Goal: Information Seeking & Learning: Find contact information

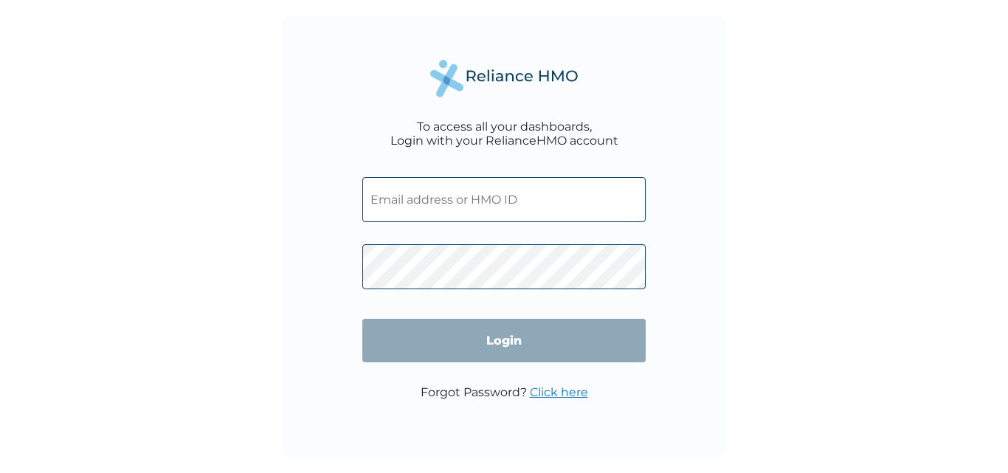
click at [408, 202] on input "text" at bounding box center [503, 199] width 283 height 45
type input "[EMAIL_ADDRESS][DOMAIN_NAME]"
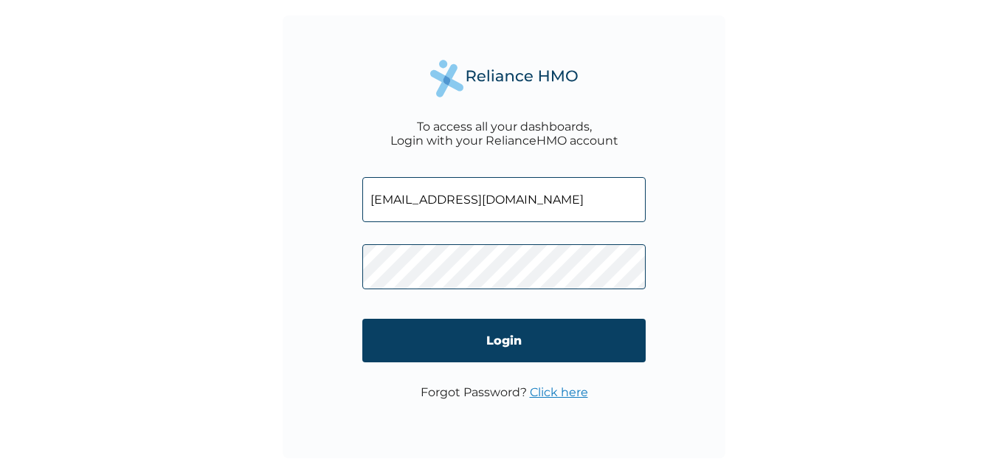
click at [513, 346] on input "Login" at bounding box center [503, 341] width 283 height 44
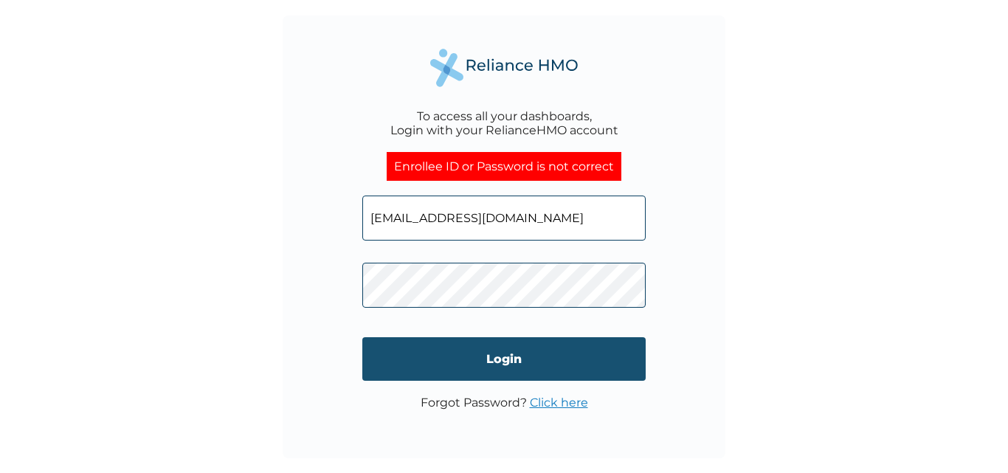
click at [504, 357] on input "Login" at bounding box center [503, 359] width 283 height 44
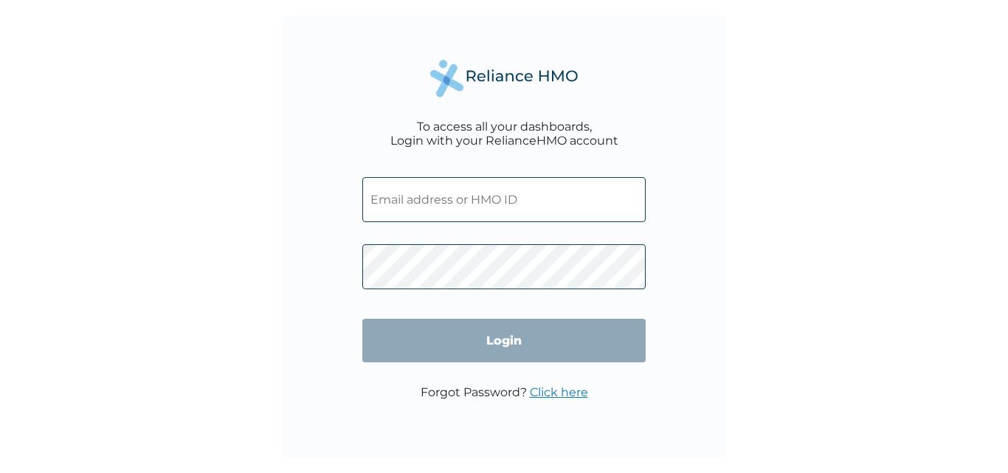
click at [437, 209] on input "text" at bounding box center [503, 199] width 283 height 45
type input "[EMAIL_ADDRESS][DOMAIN_NAME]"
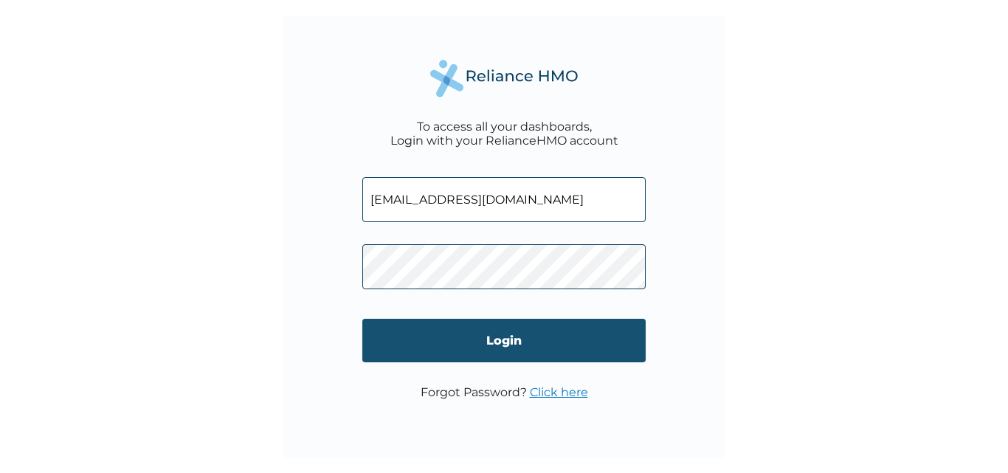
click at [489, 339] on input "Login" at bounding box center [503, 341] width 283 height 44
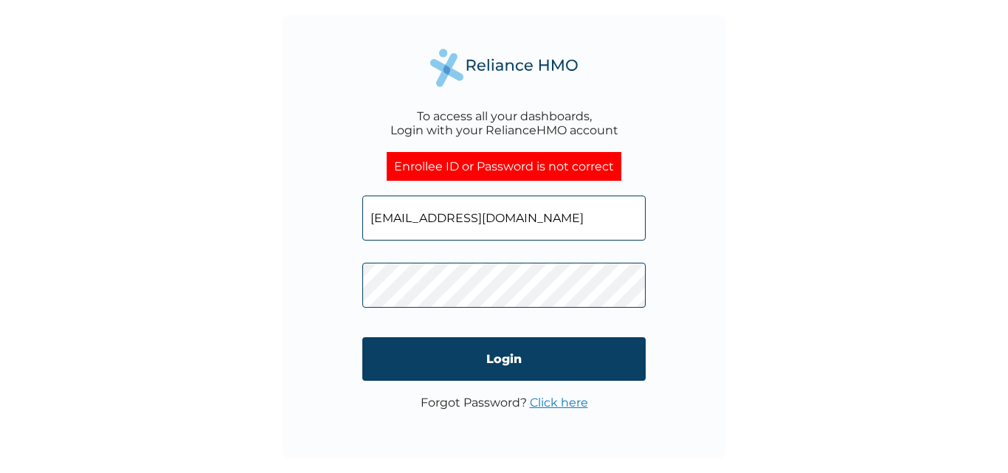
click at [336, 289] on div "To access all your dashboards, Login with your RelianceHMO account Enrollee ID …" at bounding box center [504, 236] width 443 height 443
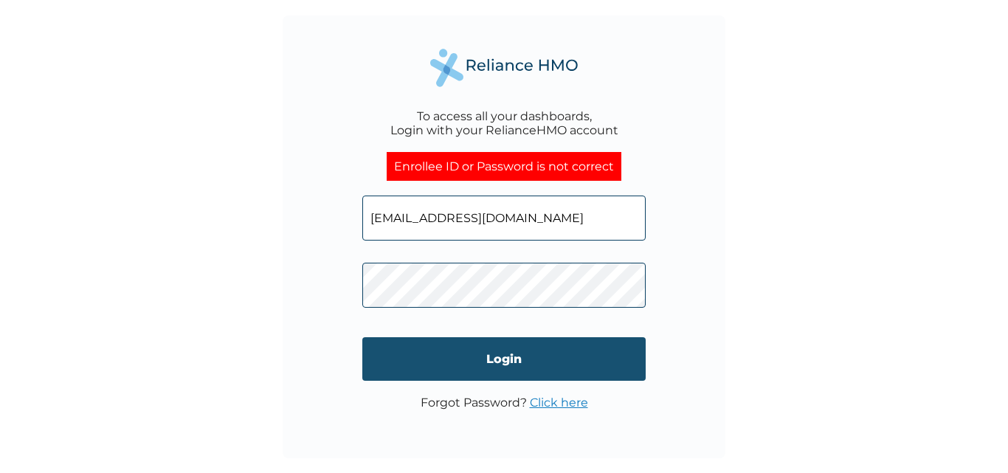
click at [523, 360] on input "Login" at bounding box center [503, 359] width 283 height 44
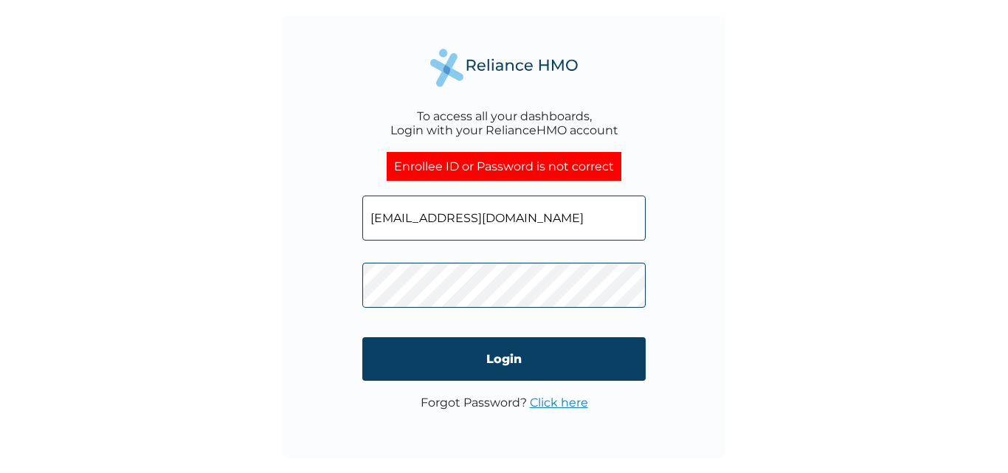
drag, startPoint x: 503, startPoint y: 360, endPoint x: 502, endPoint y: 371, distance: 11.2
click at [503, 362] on input "Login" at bounding box center [503, 359] width 283 height 44
drag, startPoint x: 504, startPoint y: 219, endPoint x: 385, endPoint y: 219, distance: 118.8
click at [322, 219] on div "To access all your dashboards, Login with your RelianceHMO account Enrollee ID …" at bounding box center [504, 236] width 443 height 443
paste input "AOM/10184/E"
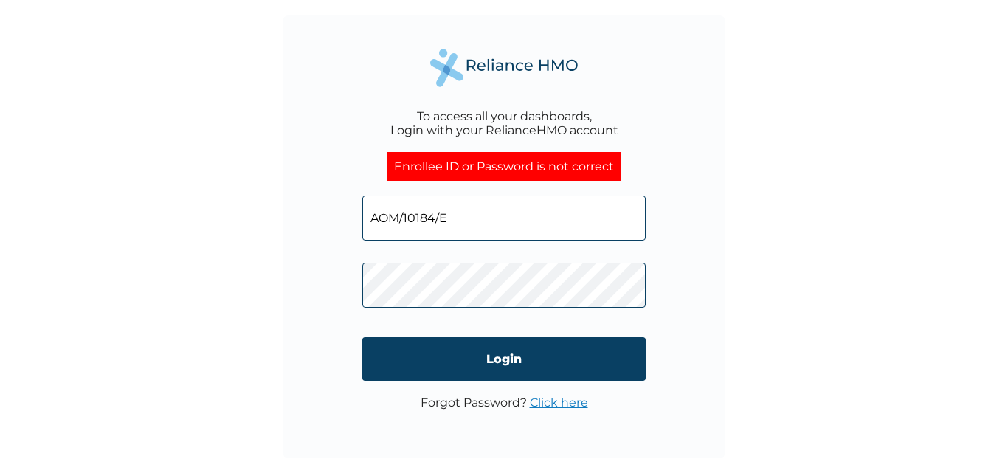
type input "AOM/10184/E"
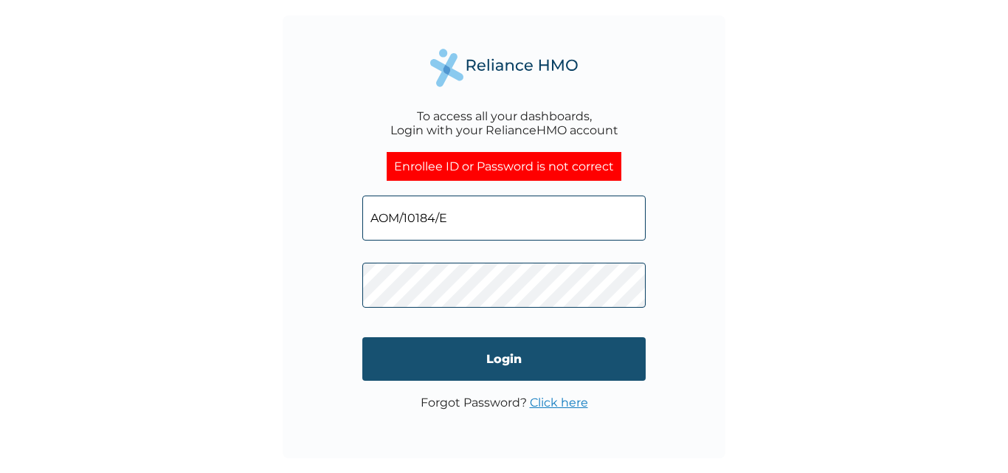
click at [503, 359] on input "Login" at bounding box center [503, 359] width 283 height 44
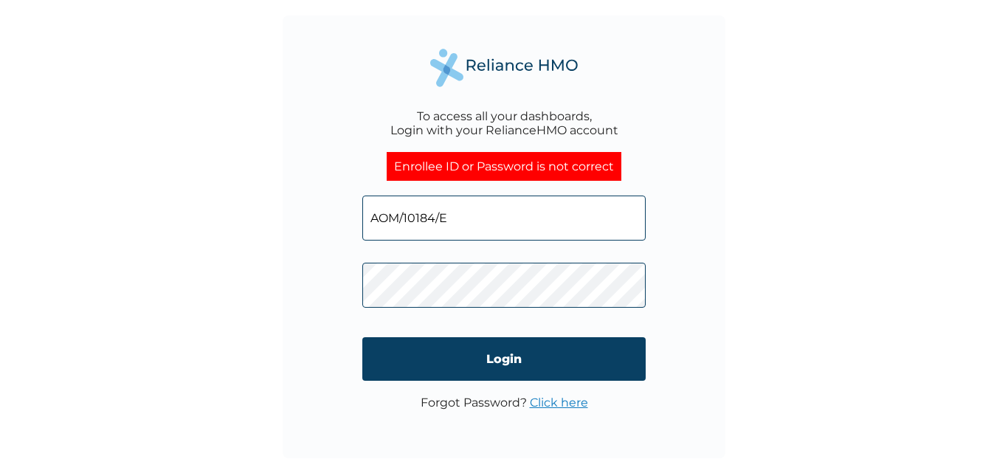
click at [455, 221] on input "AOM/10184/E" at bounding box center [503, 218] width 283 height 45
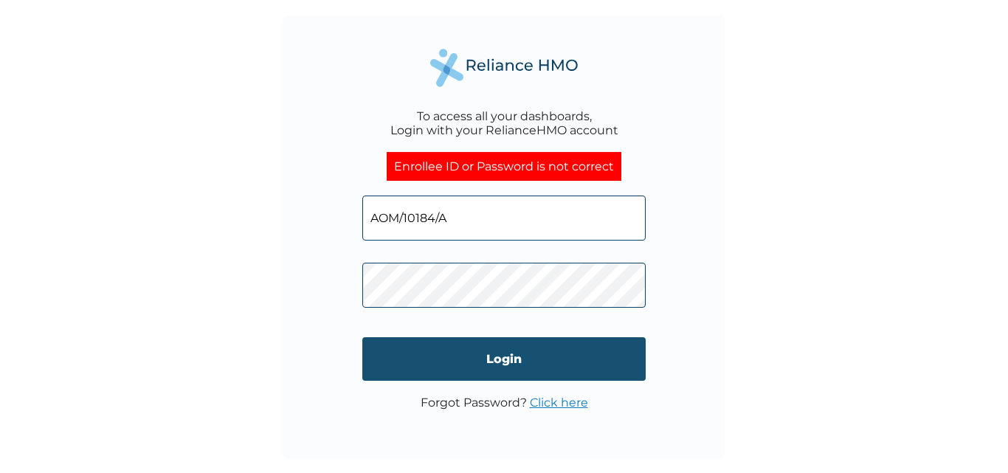
type input "AOM/10184/A"
click at [505, 362] on input "Login" at bounding box center [503, 359] width 283 height 44
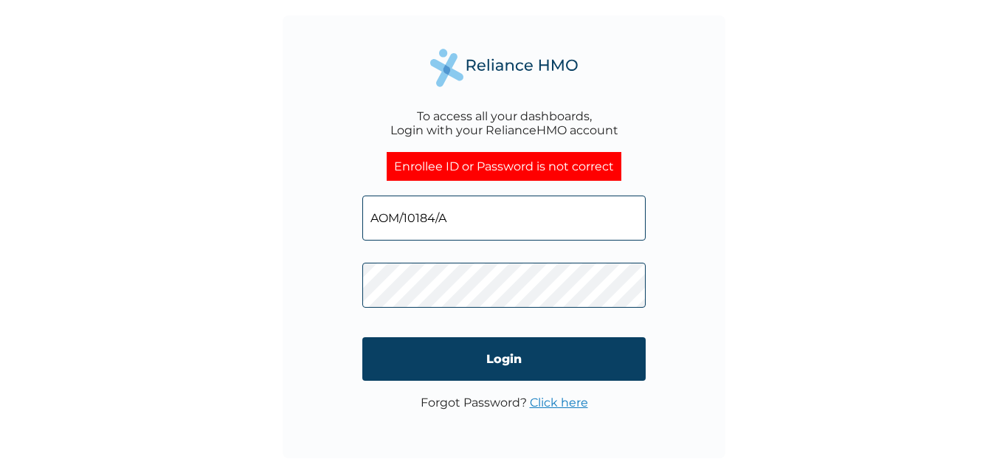
click at [361, 285] on div "To access all your dashboards, Login with your RelianceHMO account Enrollee ID …" at bounding box center [504, 236] width 443 height 443
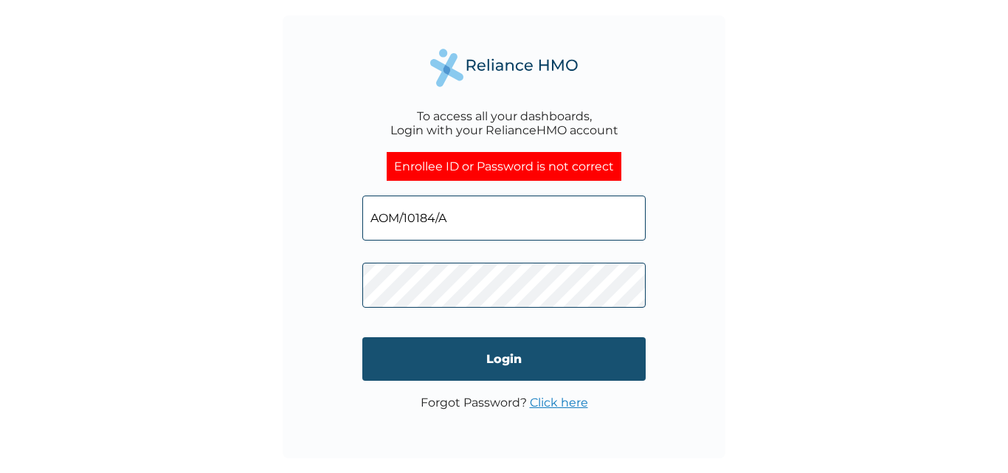
click at [488, 359] on input "Login" at bounding box center [503, 359] width 283 height 44
click at [501, 356] on input "Login" at bounding box center [503, 359] width 283 height 44
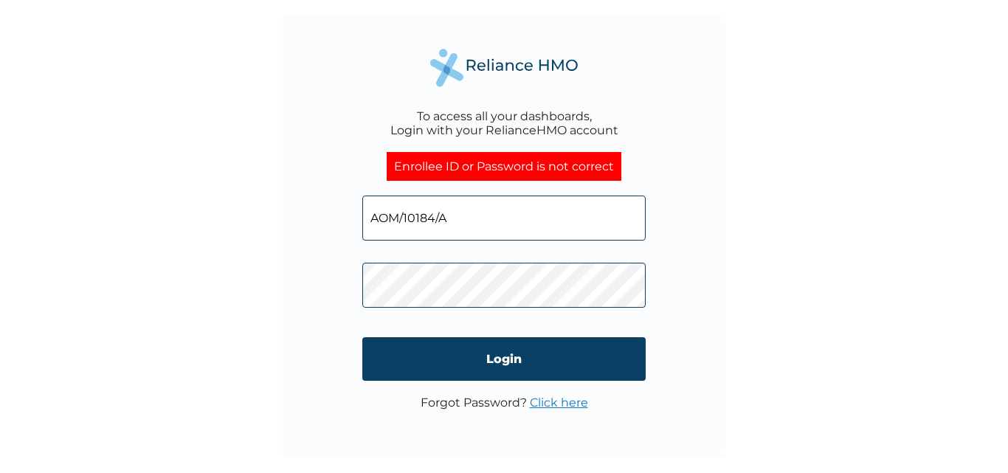
drag, startPoint x: 460, startPoint y: 222, endPoint x: 397, endPoint y: 217, distance: 62.9
click at [361, 225] on div "To access all your dashboards, Login with your RelianceHMO account Enrollee ID …" at bounding box center [504, 236] width 443 height 443
paste input "text"
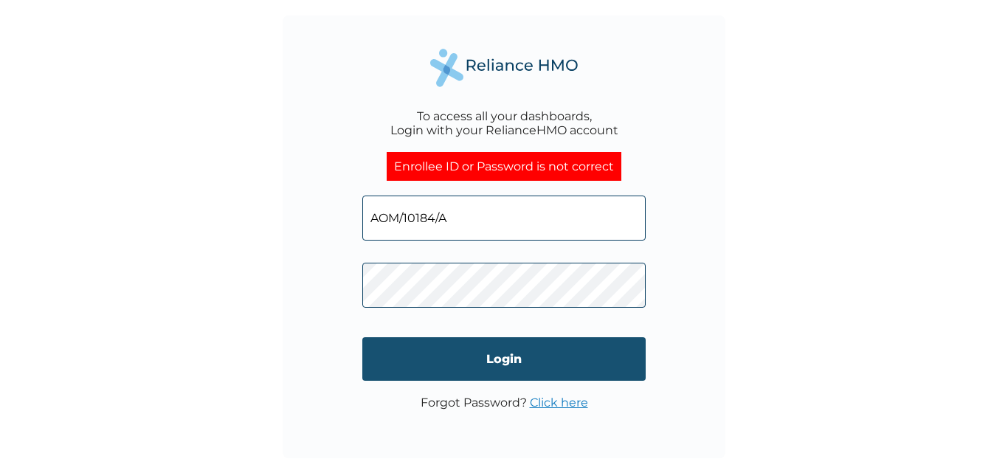
type input "AOM/10184/A"
click at [508, 362] on input "Login" at bounding box center [503, 359] width 283 height 44
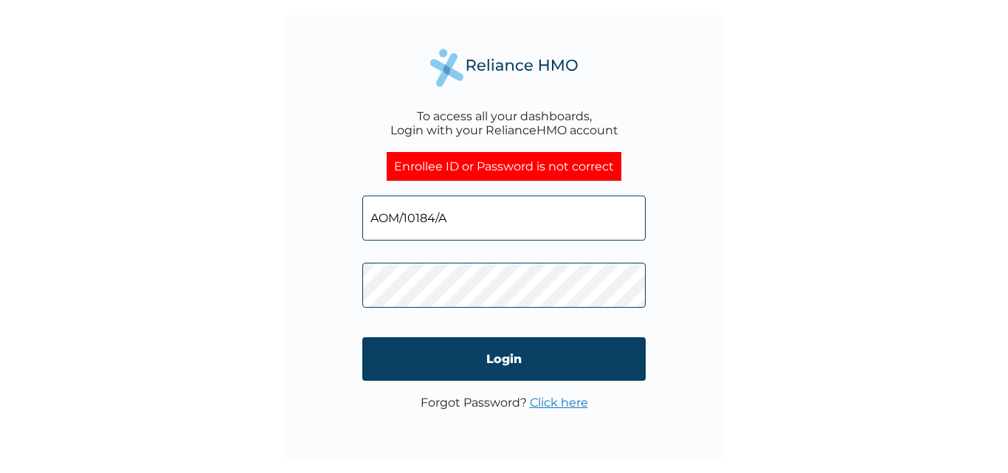
click at [349, 292] on div "To access all your dashboards, Login with your RelianceHMO account Enrollee ID …" at bounding box center [504, 236] width 443 height 443
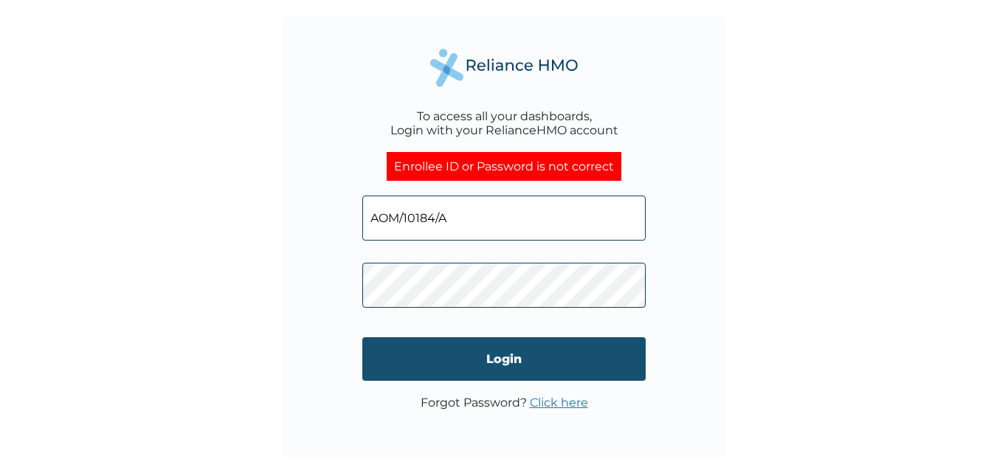
click at [498, 361] on input "Login" at bounding box center [503, 359] width 283 height 44
click at [493, 365] on input "Login" at bounding box center [503, 359] width 283 height 44
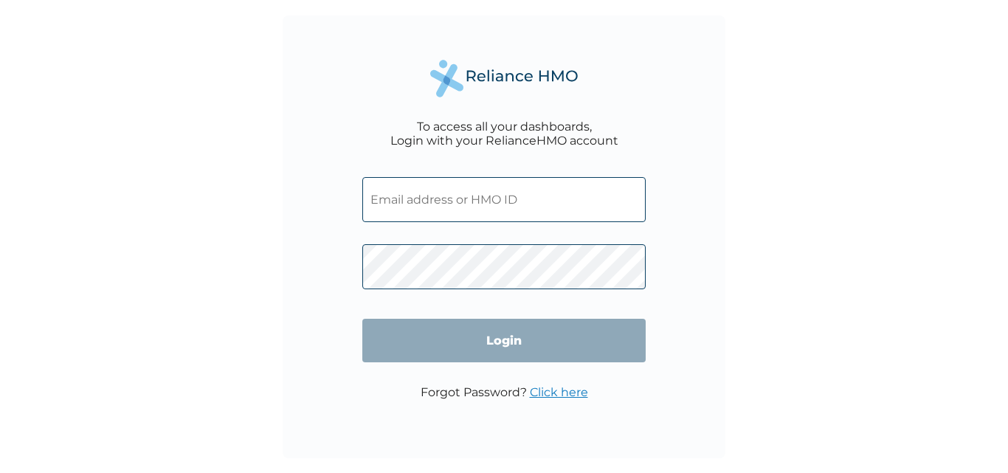
click at [426, 199] on input "text" at bounding box center [503, 199] width 283 height 45
type input "AOM/10184/A"
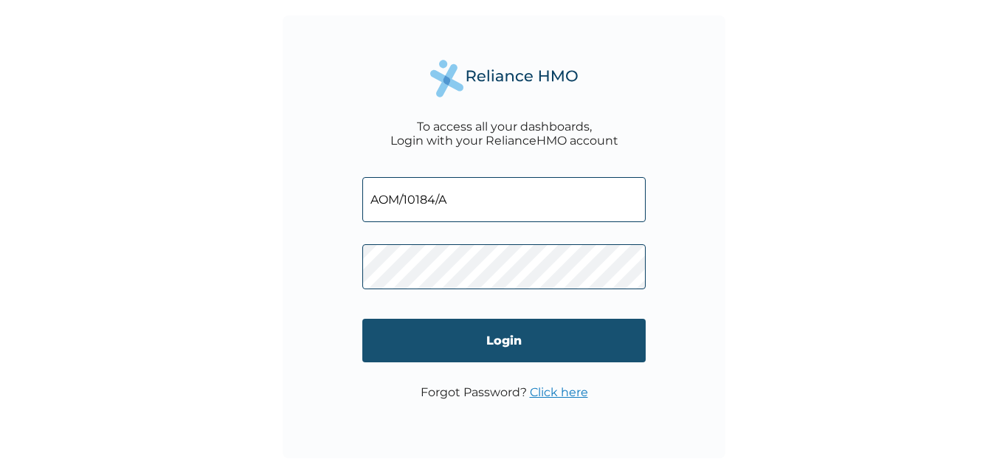
click at [497, 339] on input "Login" at bounding box center [503, 341] width 283 height 44
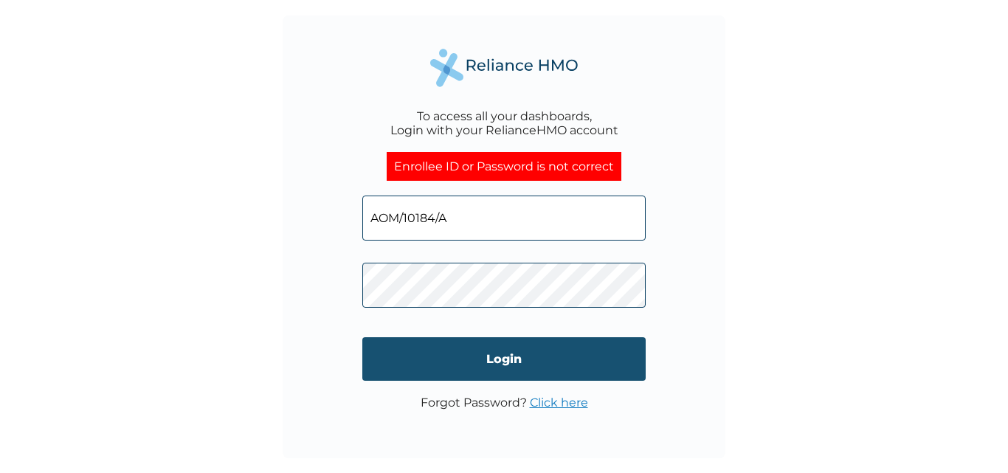
click at [506, 351] on input "Login" at bounding box center [503, 359] width 283 height 44
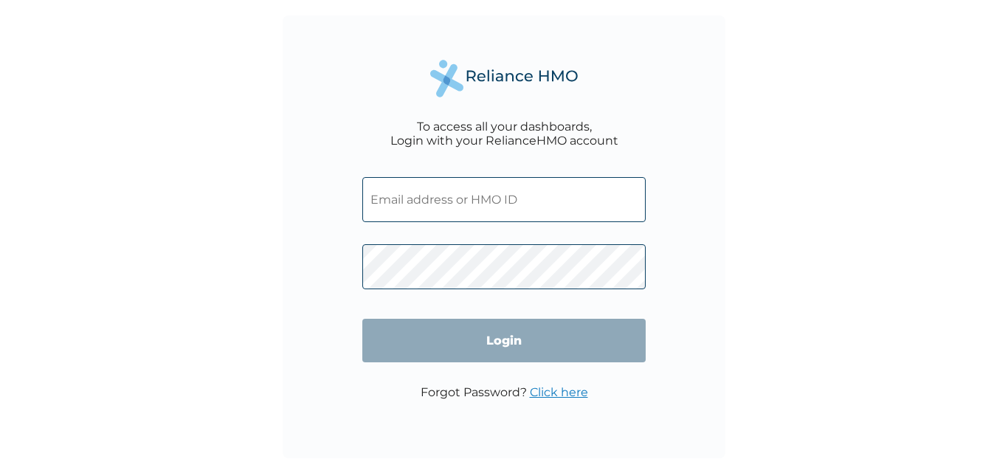
click at [492, 206] on input "text" at bounding box center [503, 199] width 283 height 45
type input "AOM/10184/A"
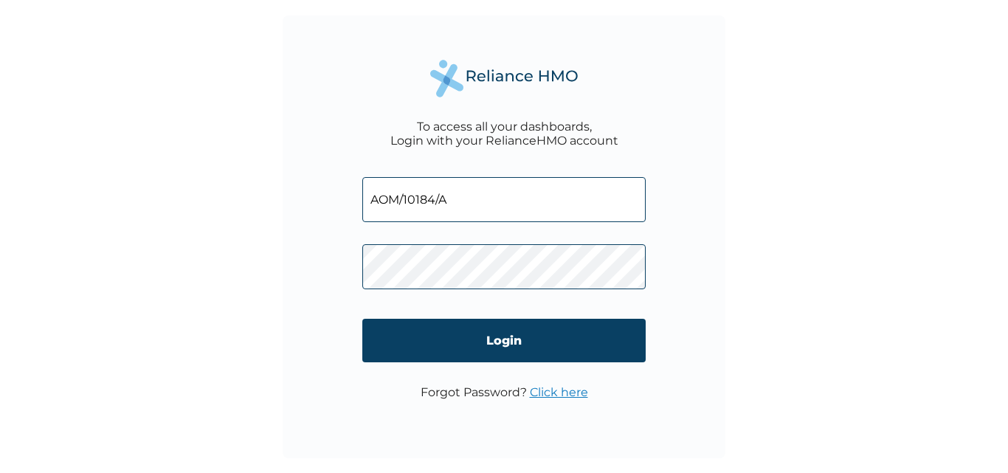
click at [552, 394] on link "Click here" at bounding box center [559, 392] width 58 height 14
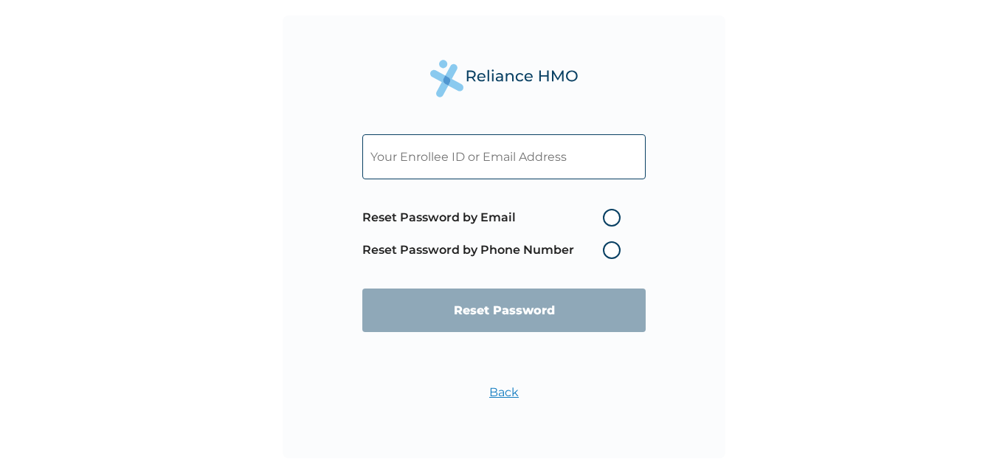
click at [607, 214] on label "Reset Password by Email" at bounding box center [495, 218] width 266 height 18
click at [606, 214] on input "Reset Password by Email" at bounding box center [594, 218] width 24 height 24
radio input "true"
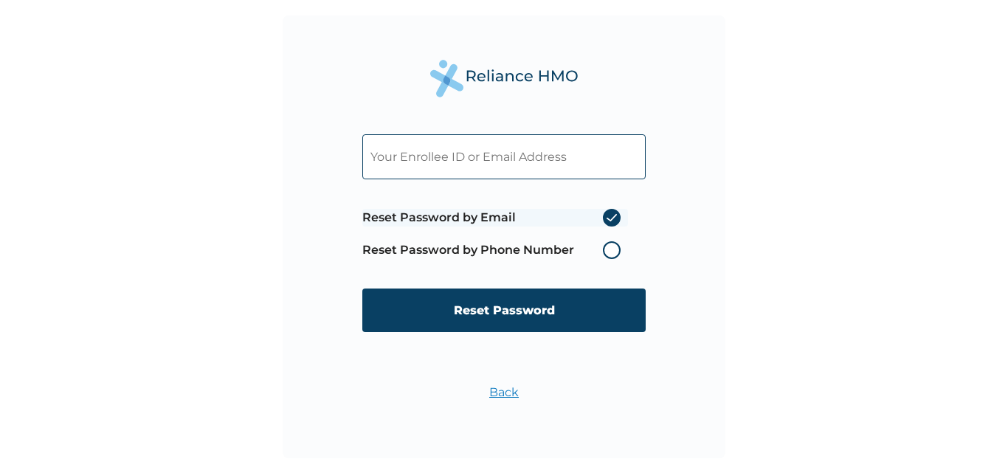
click at [467, 159] on input "text" at bounding box center [503, 156] width 283 height 45
type input "[EMAIL_ADDRESS][DOMAIN_NAME]"
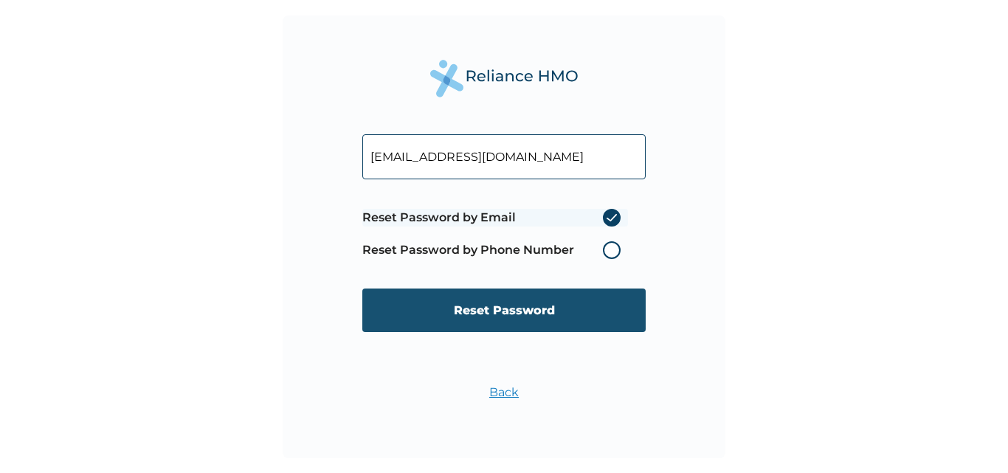
click at [485, 311] on input "Reset Password" at bounding box center [503, 311] width 283 height 44
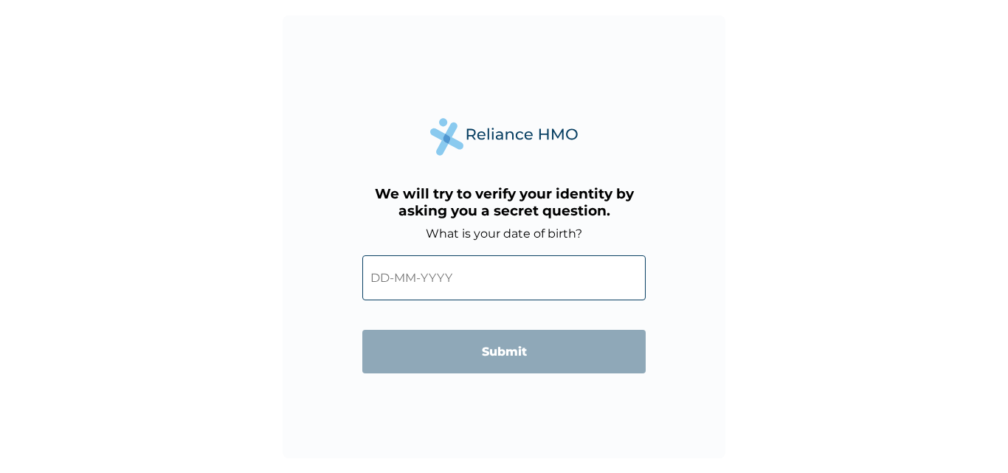
click at [455, 263] on input "text" at bounding box center [503, 277] width 283 height 45
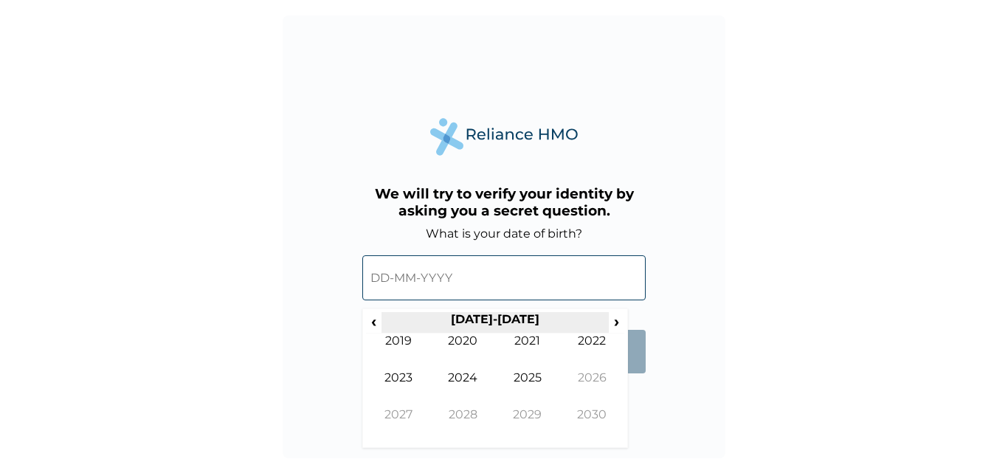
click at [382, 325] on th "2020-2029" at bounding box center [495, 322] width 227 height 21
click at [374, 323] on span "‹" at bounding box center [373, 321] width 15 height 18
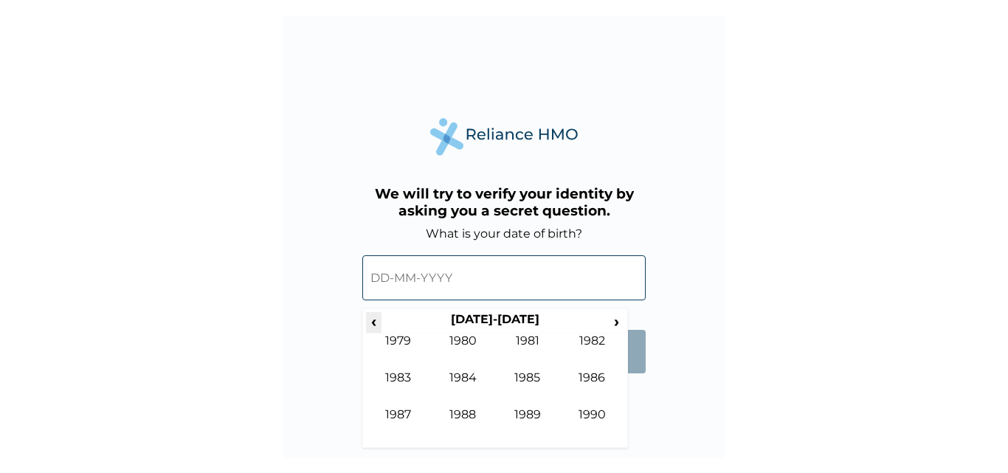
click at [374, 323] on span "‹" at bounding box center [373, 321] width 15 height 18
click at [617, 320] on span "›" at bounding box center [617, 321] width 16 height 18
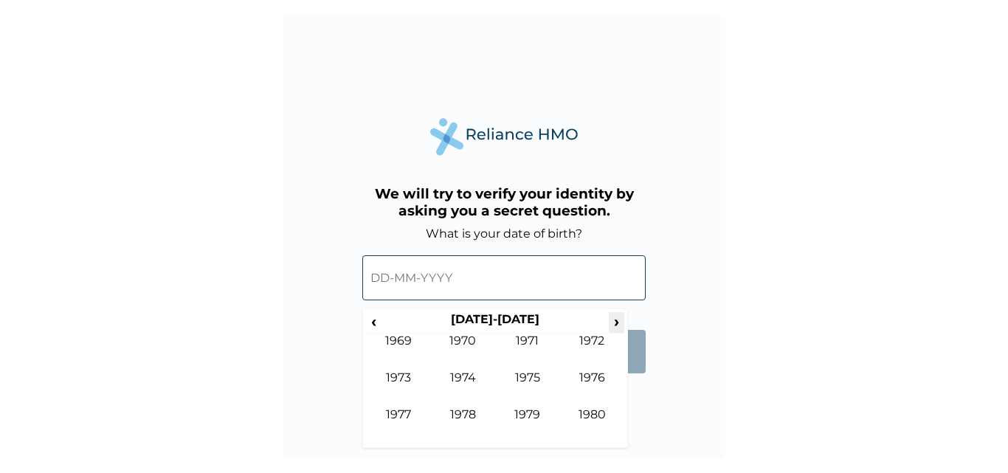
click at [616, 320] on span "›" at bounding box center [617, 321] width 16 height 18
click at [464, 343] on td "1980" at bounding box center [463, 352] width 65 height 37
click at [526, 413] on td "Nov" at bounding box center [527, 425] width 65 height 37
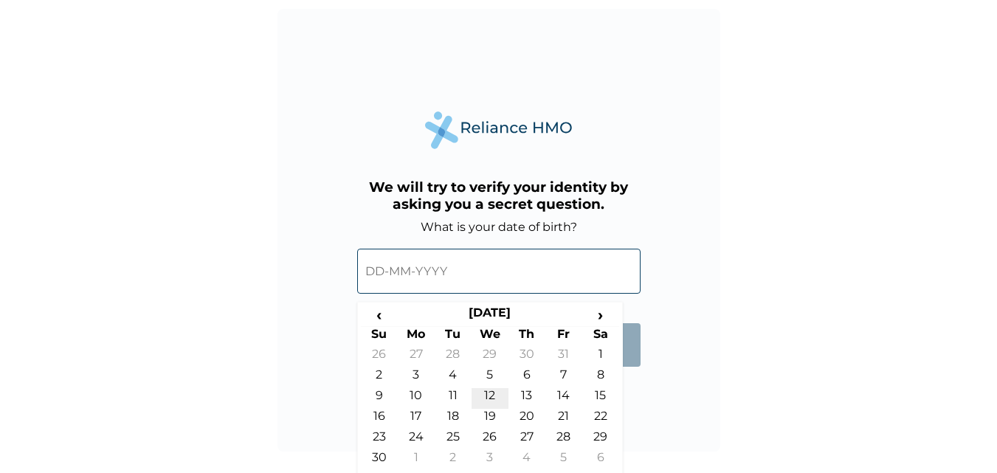
scroll to position [8, 0]
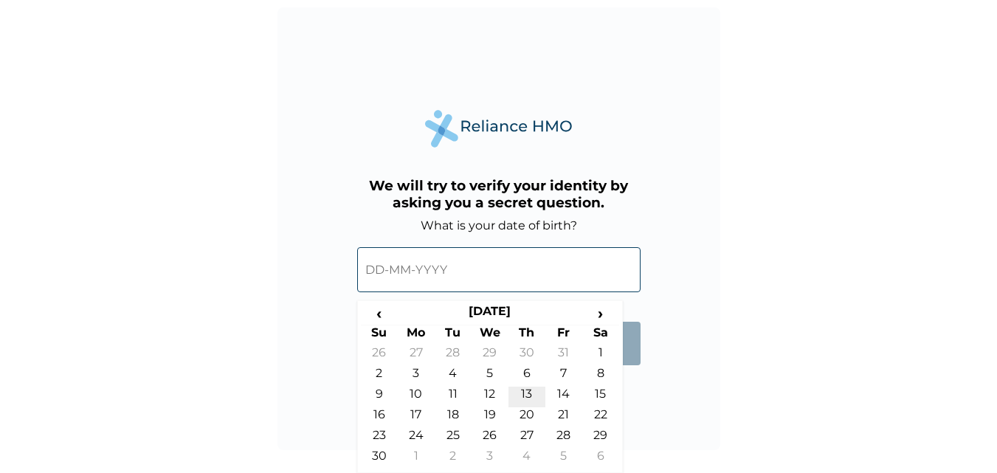
click at [525, 393] on td "13" at bounding box center [527, 397] width 37 height 21
type input "13-11-1980"
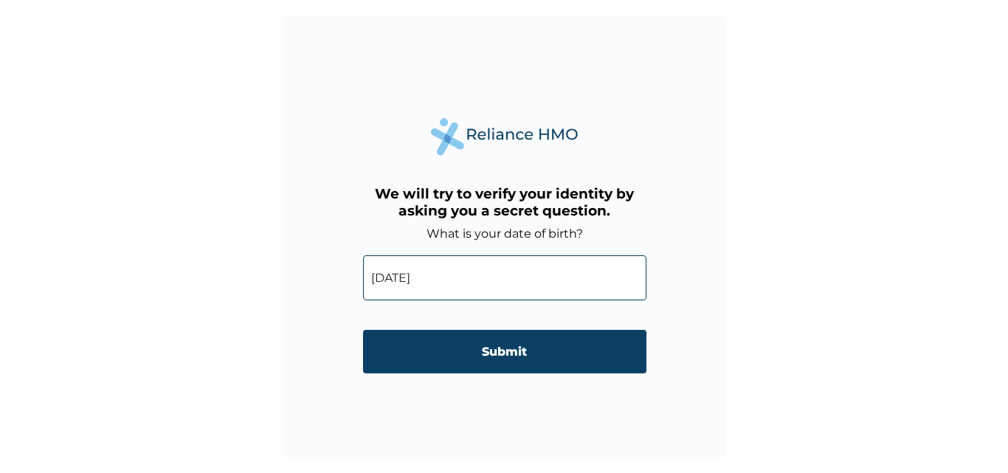
scroll to position [0, 0]
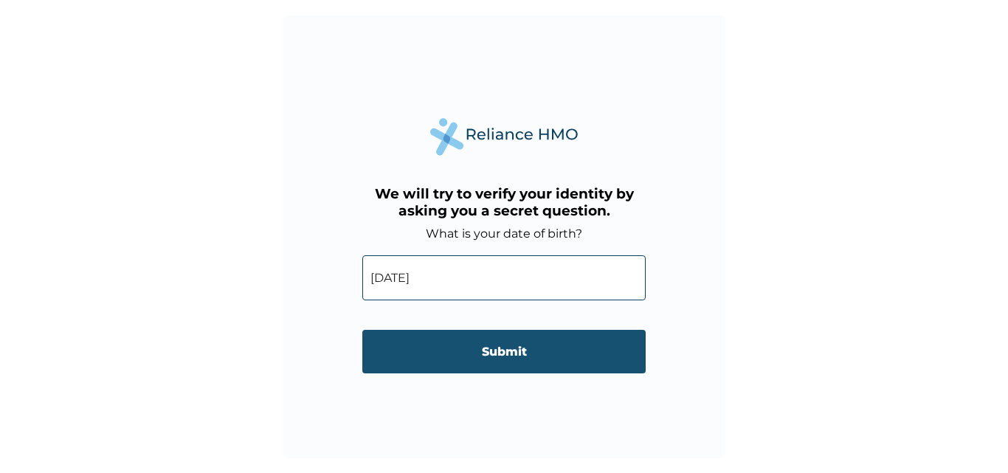
click at [511, 352] on input "Submit" at bounding box center [503, 352] width 283 height 44
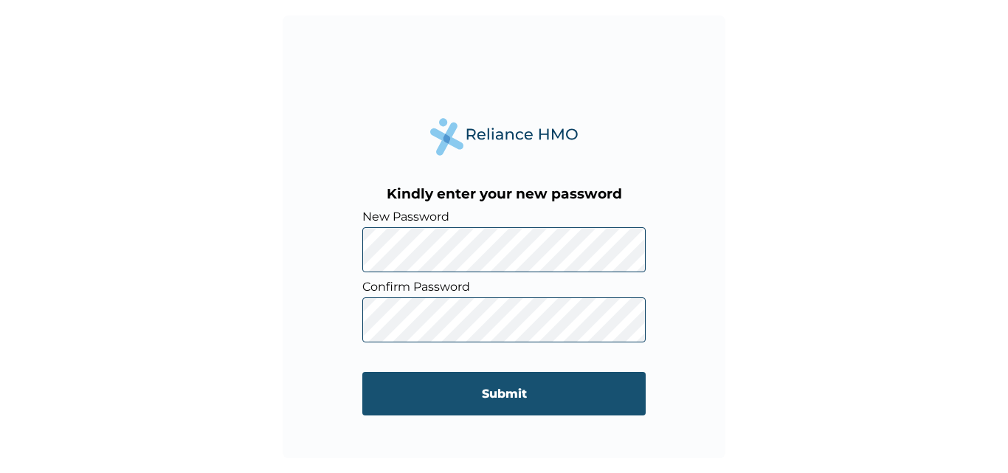
click at [511, 395] on input "Submit" at bounding box center [503, 394] width 283 height 44
click at [507, 396] on input "Submit" at bounding box center [503, 394] width 283 height 44
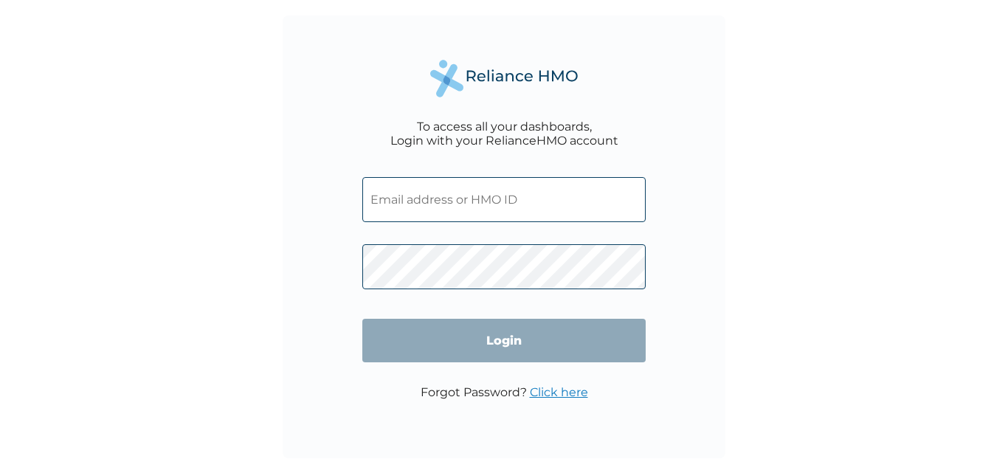
drag, startPoint x: 513, startPoint y: 196, endPoint x: 506, endPoint y: 200, distance: 7.6
click at [507, 199] on input "text" at bounding box center [503, 199] width 283 height 45
type input "AOM/10184/A"
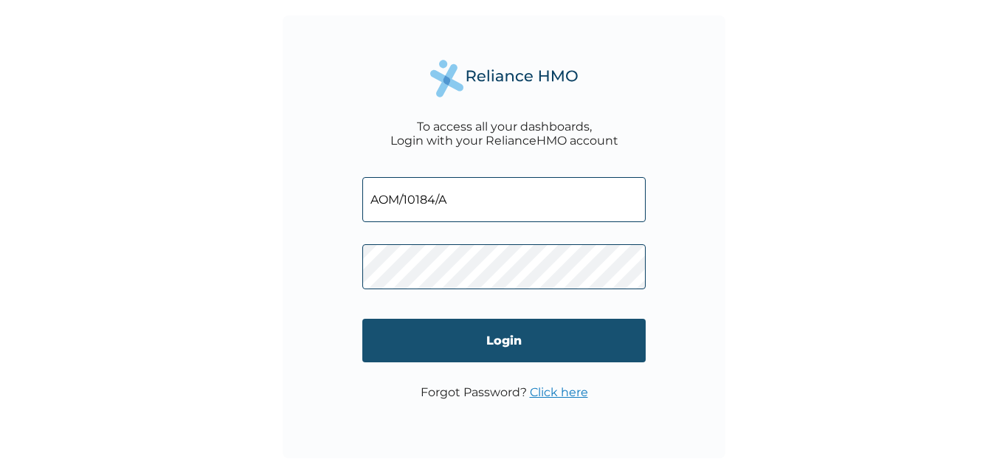
click at [504, 342] on input "Login" at bounding box center [503, 341] width 283 height 44
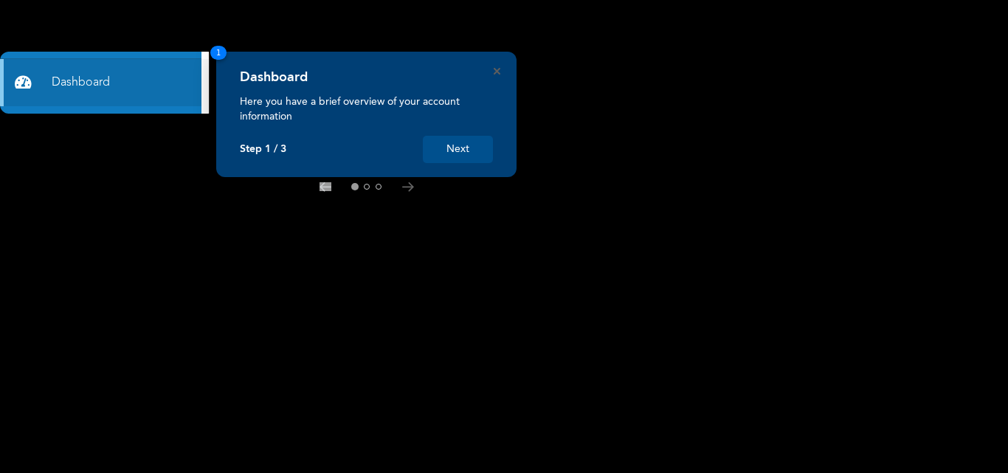
click at [469, 153] on button "Next" at bounding box center [458, 149] width 70 height 27
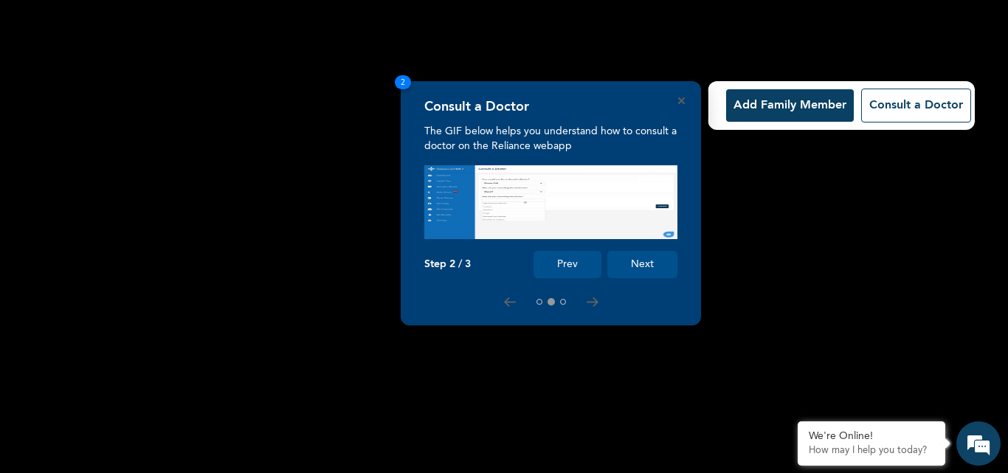
click at [649, 266] on button "Next" at bounding box center [642, 264] width 70 height 27
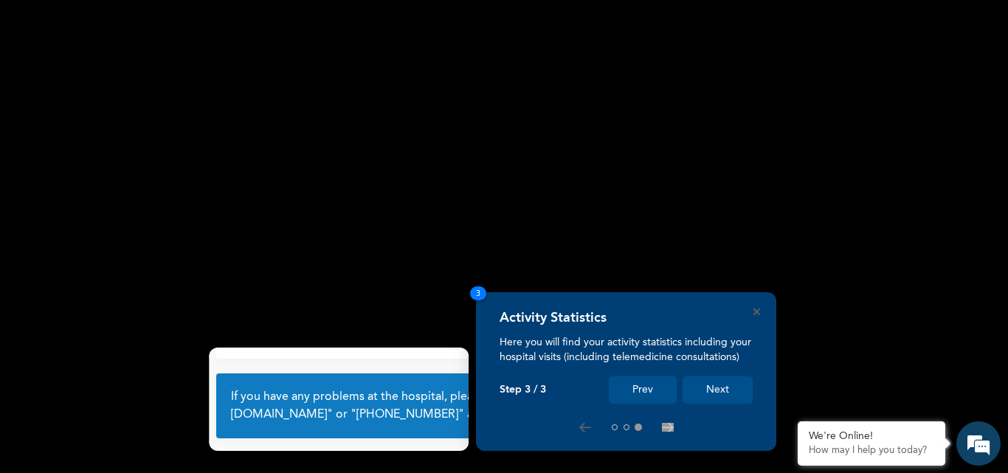
scroll to position [98, 0]
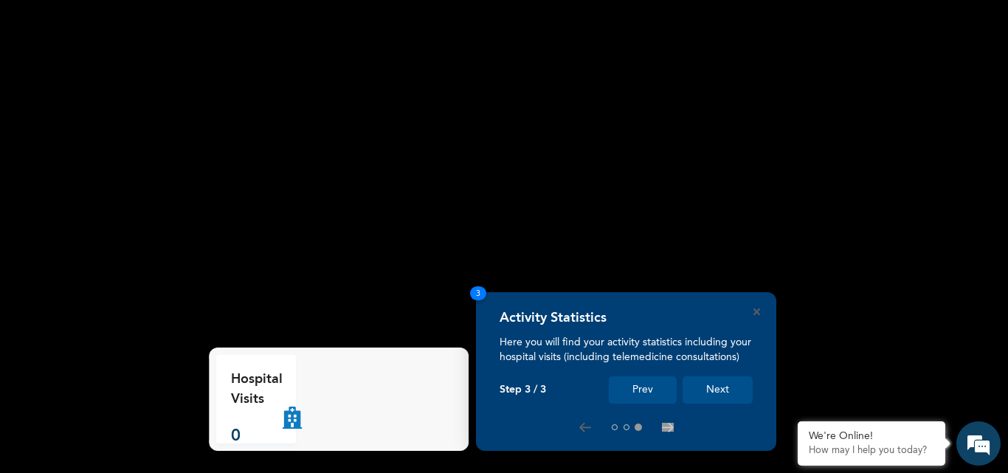
click at [709, 393] on button "Next" at bounding box center [718, 389] width 70 height 27
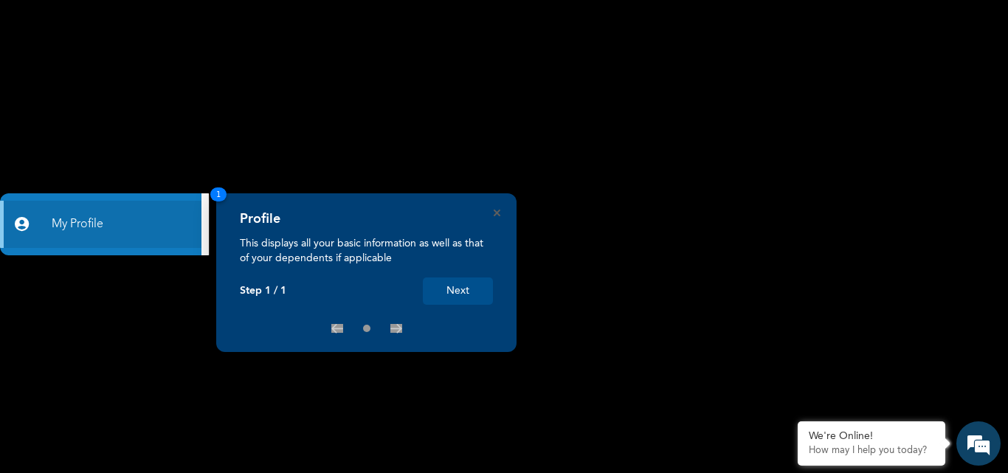
click at [455, 293] on button "Next" at bounding box center [458, 291] width 70 height 27
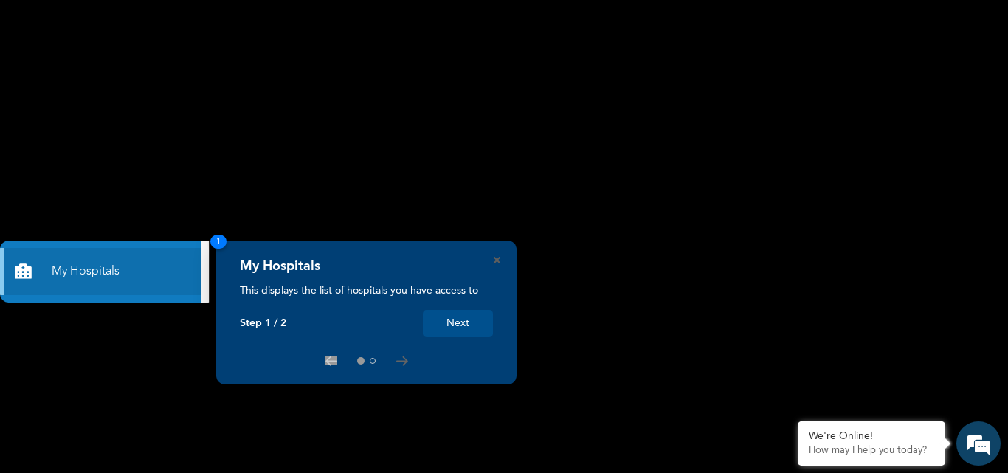
click at [453, 316] on button "Next" at bounding box center [458, 323] width 70 height 27
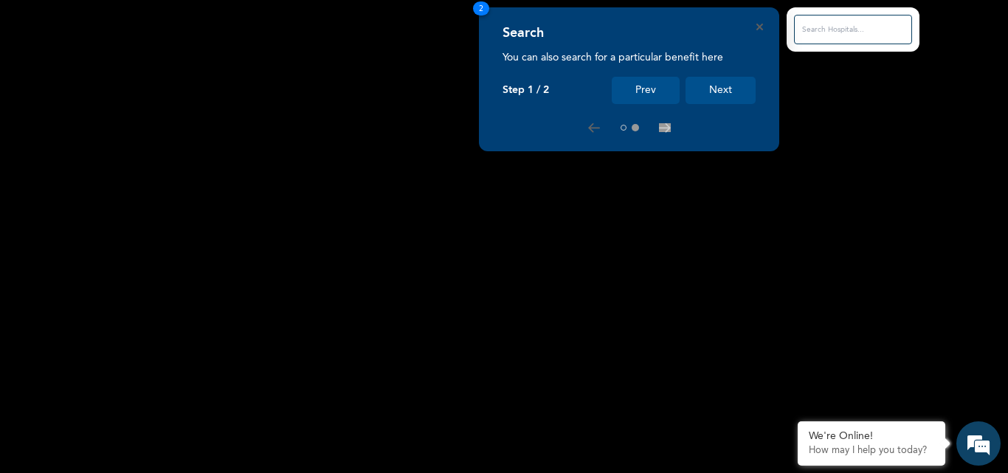
click at [720, 88] on button "Next" at bounding box center [721, 90] width 70 height 27
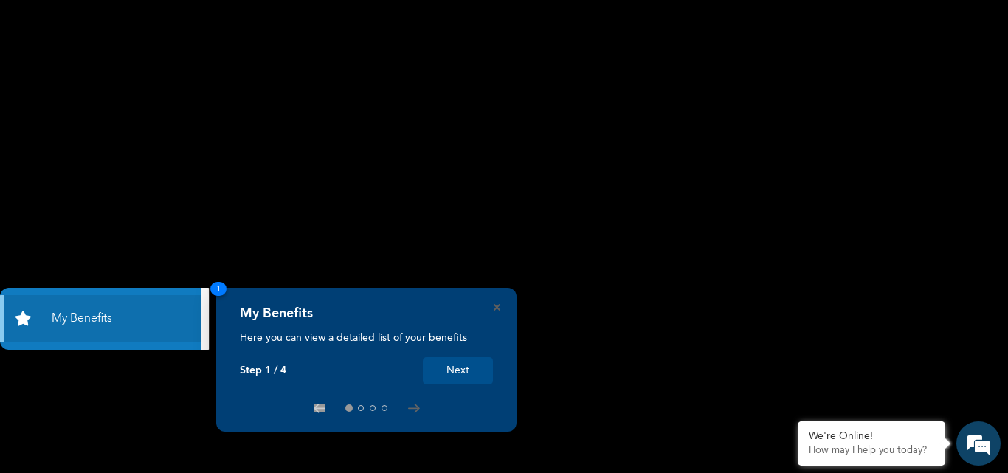
click at [441, 371] on button "Next" at bounding box center [458, 370] width 70 height 27
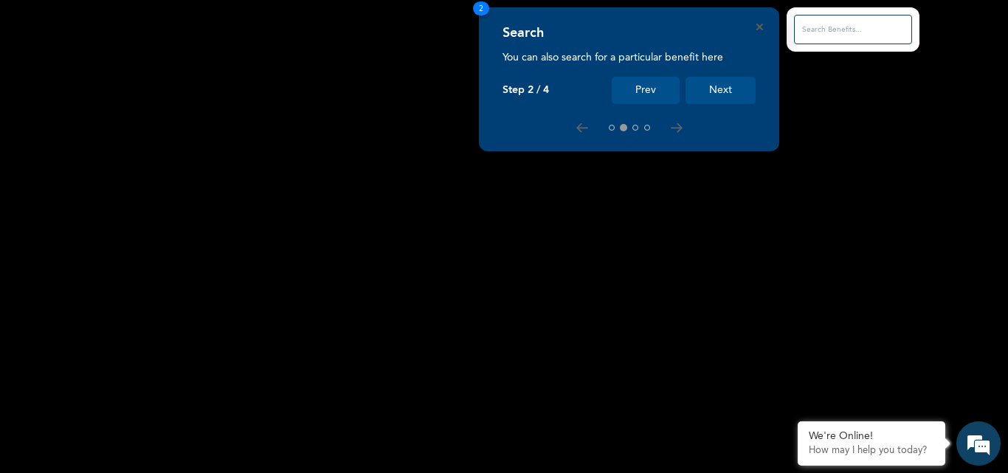
click at [725, 89] on button "Next" at bounding box center [721, 90] width 70 height 27
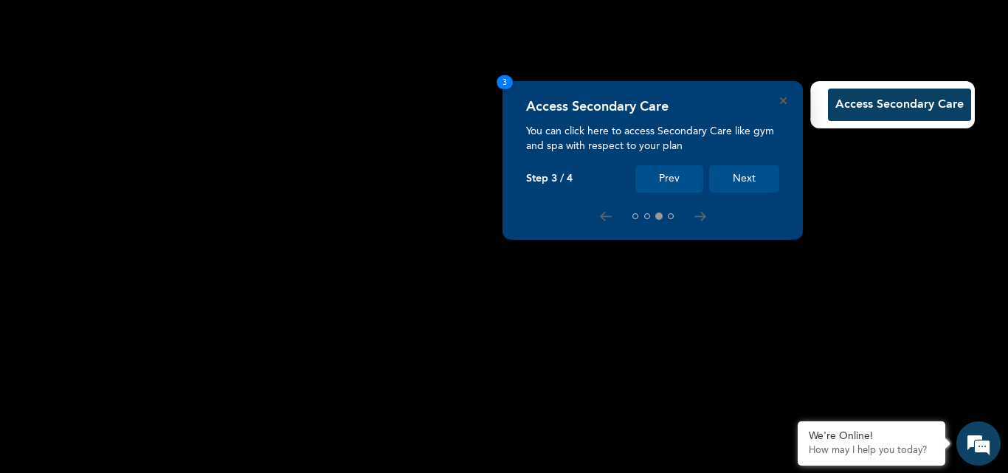
click at [733, 178] on button "Next" at bounding box center [744, 178] width 70 height 27
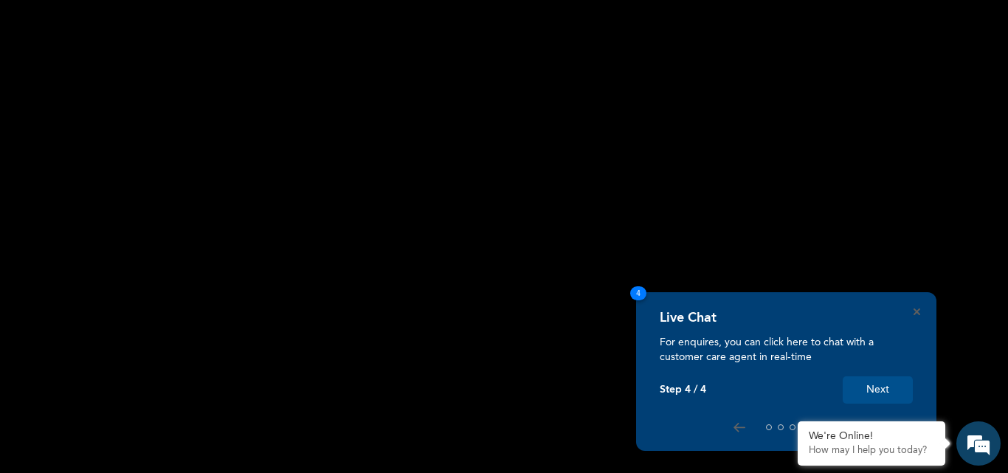
click at [865, 385] on button "Next" at bounding box center [878, 389] width 70 height 27
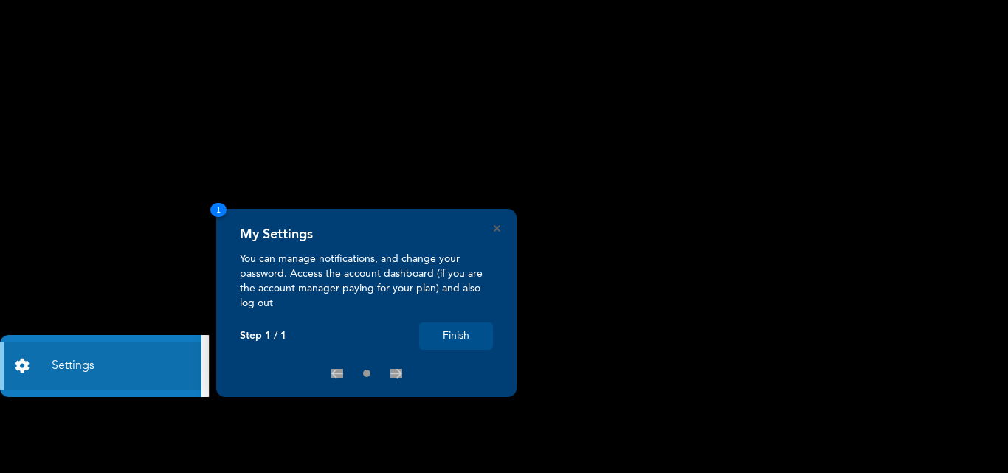
click at [466, 342] on button "Finish" at bounding box center [456, 336] width 74 height 27
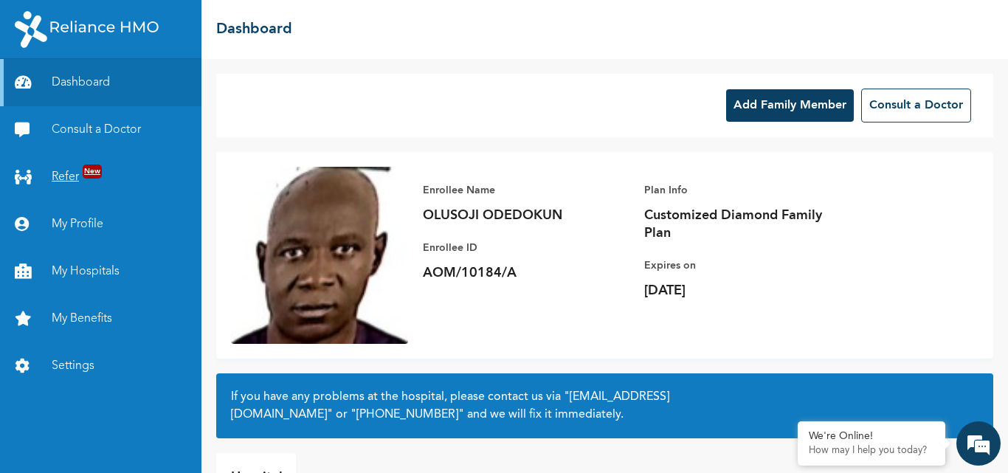
click at [74, 172] on link "Refer New" at bounding box center [100, 177] width 201 height 47
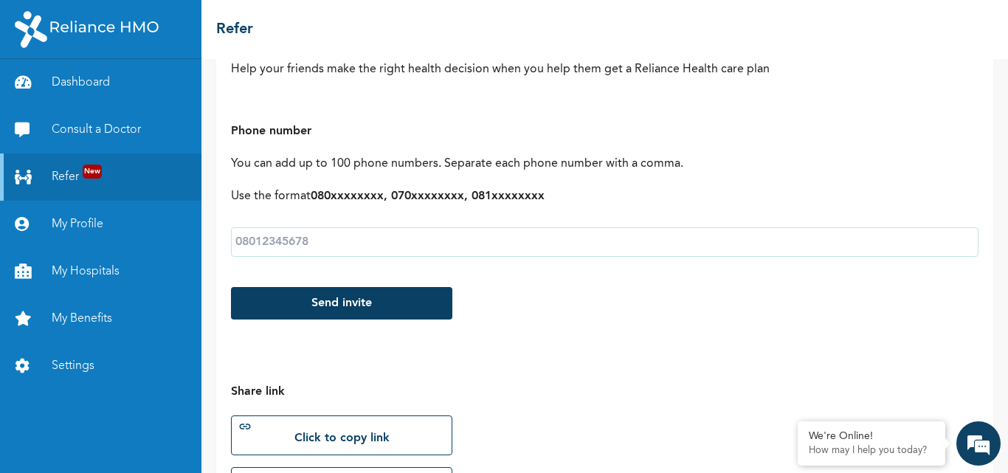
scroll to position [148, 0]
click at [339, 250] on input "text" at bounding box center [605, 243] width 748 height 30
drag, startPoint x: 307, startPoint y: 250, endPoint x: 316, endPoint y: 255, distance: 10.3
click at [316, 255] on input "text" at bounding box center [605, 243] width 748 height 30
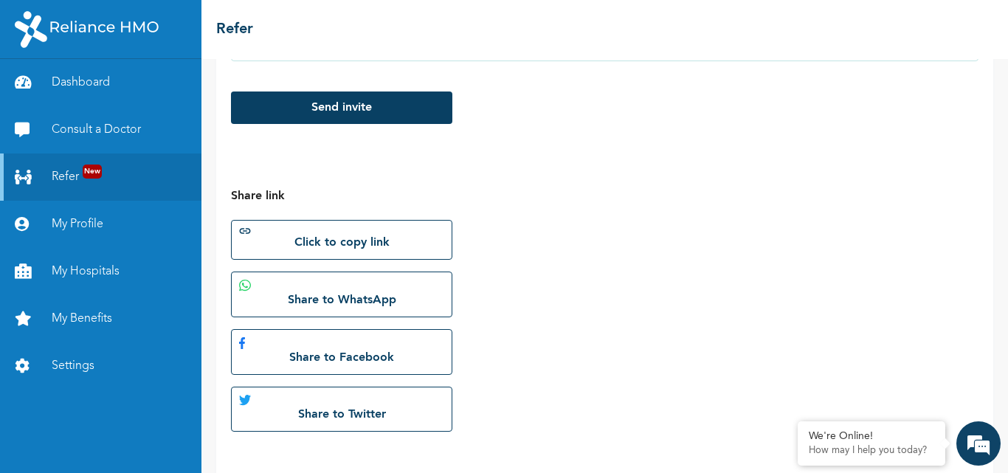
scroll to position [366, 0]
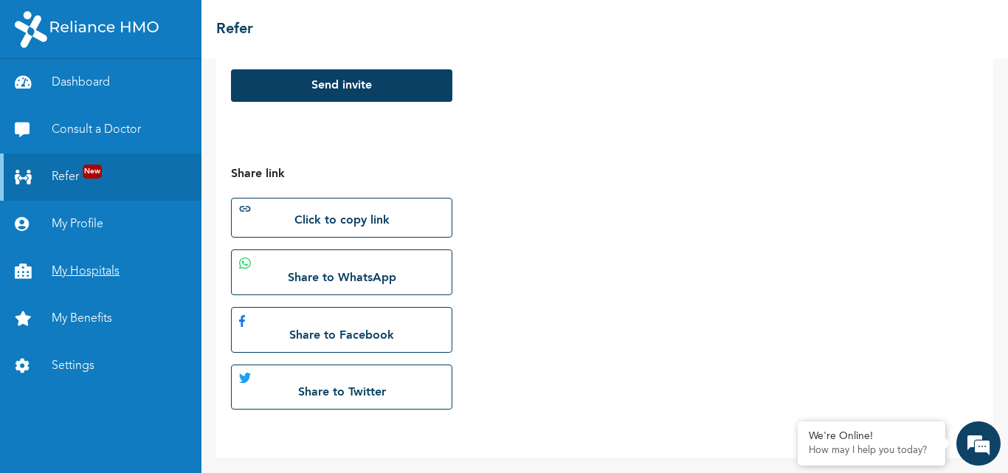
click at [106, 269] on link "My Hospitals" at bounding box center [100, 271] width 201 height 47
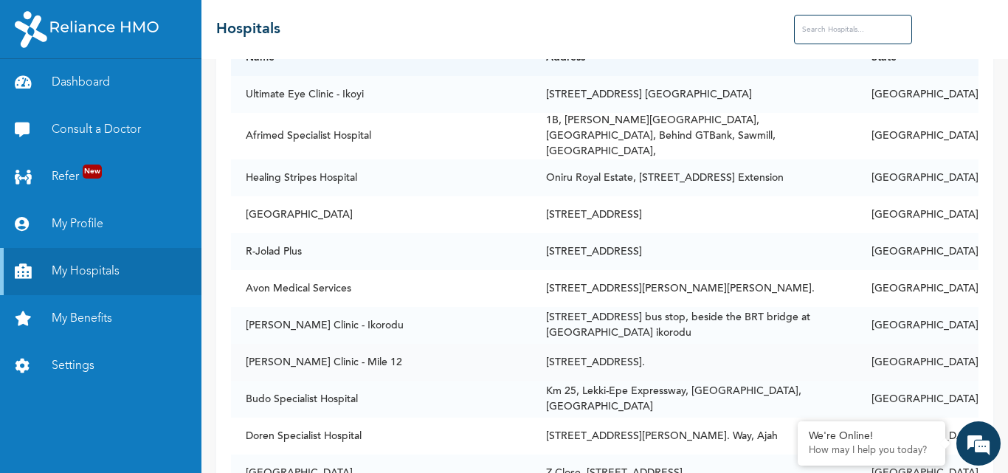
scroll to position [74, 0]
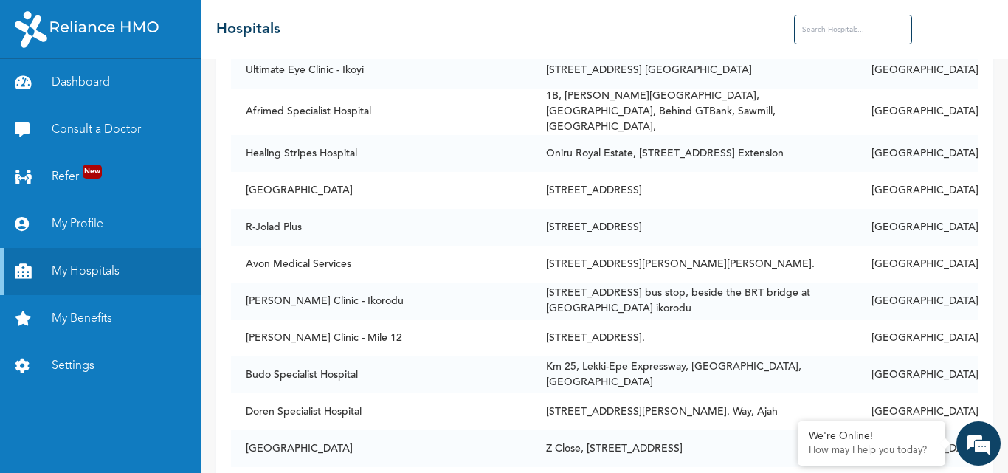
click at [812, 32] on input "text" at bounding box center [853, 30] width 118 height 30
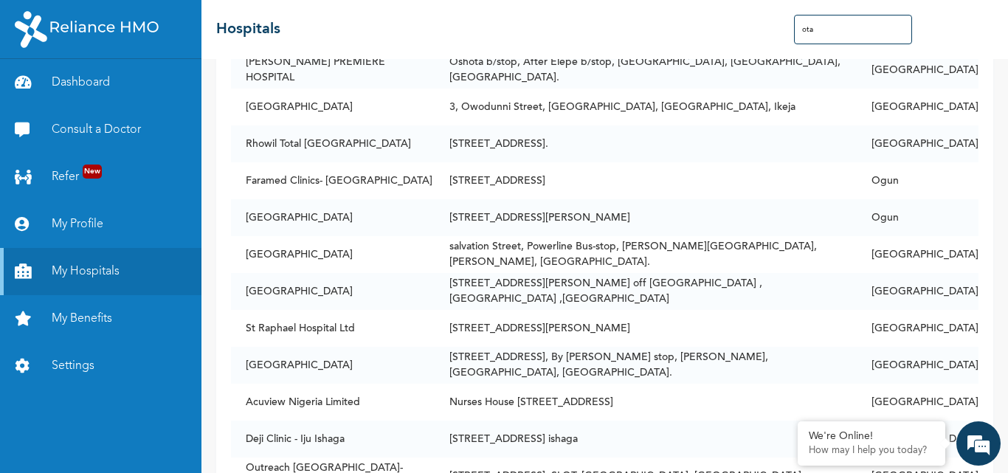
type input "ota"
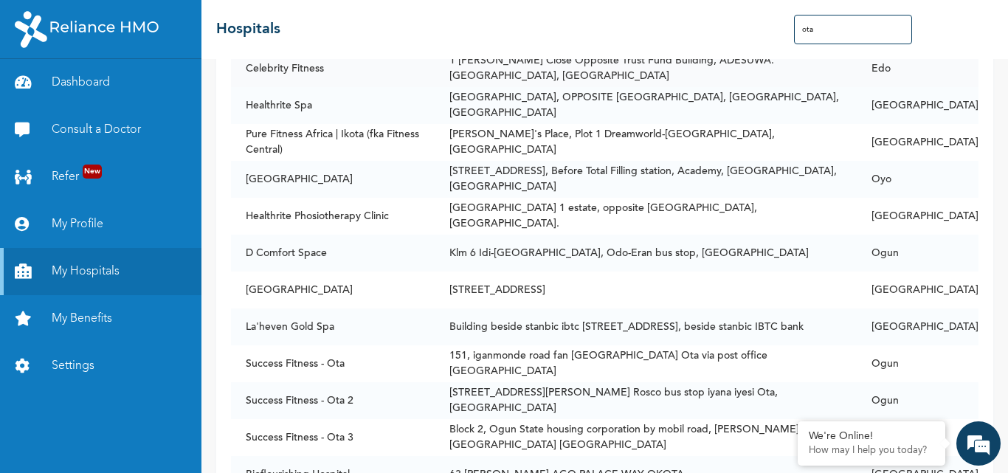
scroll to position [2067, 0]
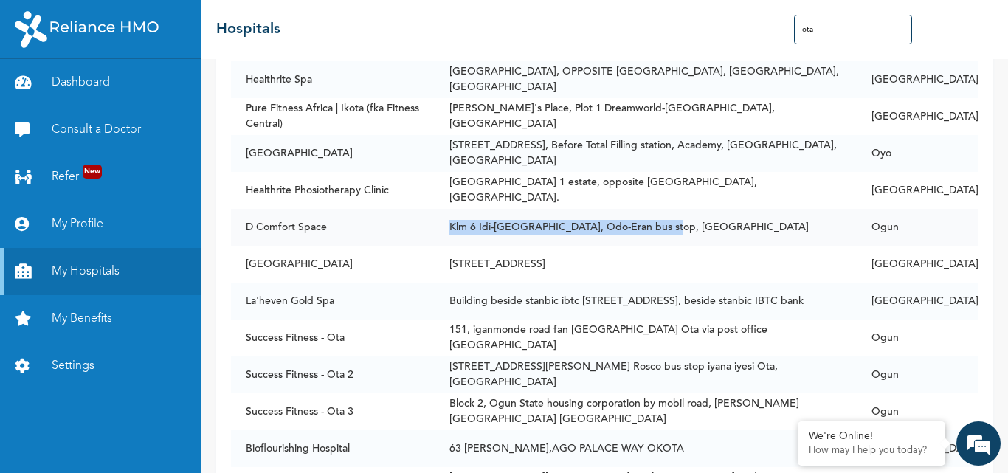
drag, startPoint x: 451, startPoint y: 218, endPoint x: 668, endPoint y: 219, distance: 217.0
click at [668, 219] on td "Klm 6 Idi-[GEOGRAPHIC_DATA], Odo-Eran bus stop, [GEOGRAPHIC_DATA]" at bounding box center [646, 227] width 422 height 37
click at [668, 220] on td "Klm 6 Idi-[GEOGRAPHIC_DATA], Odo-Eran bus stop, [GEOGRAPHIC_DATA]" at bounding box center [646, 227] width 422 height 37
drag, startPoint x: 687, startPoint y: 220, endPoint x: 372, endPoint y: 224, distance: 315.2
click at [369, 221] on tr "D Comfort Space Klm 6 Idi-[GEOGRAPHIC_DATA], Odo-Eran bus stop, [GEOGRAPHIC_DAT…" at bounding box center [605, 227] width 748 height 37
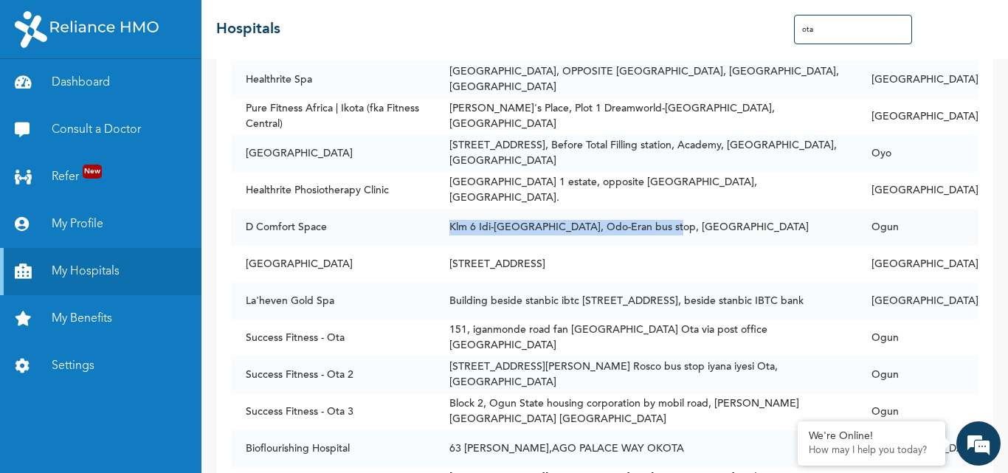
click at [403, 218] on td "D Comfort Space" at bounding box center [332, 227] width 203 height 37
click at [530, 220] on td "Klm 6 Idi-[GEOGRAPHIC_DATA], Odo-Eran bus stop, [GEOGRAPHIC_DATA]" at bounding box center [646, 227] width 422 height 37
drag, startPoint x: 691, startPoint y: 230, endPoint x: 441, endPoint y: 222, distance: 250.3
click at [441, 222] on td "Klm 6 Idi-[GEOGRAPHIC_DATA], Odo-Eran bus stop, [GEOGRAPHIC_DATA]" at bounding box center [646, 227] width 422 height 37
copy td "Klm 6 Idi-[GEOGRAPHIC_DATA], Odo-Eran bus stop, [GEOGRAPHIC_DATA]"
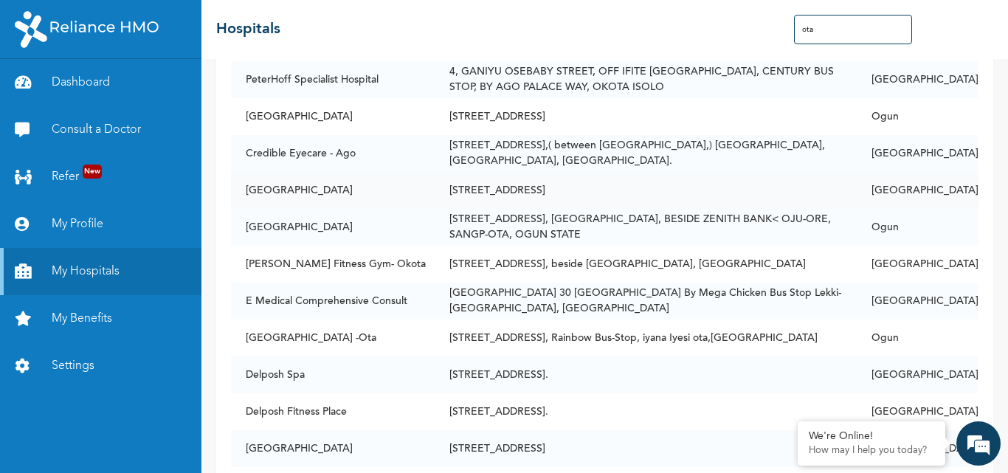
scroll to position [2731, 0]
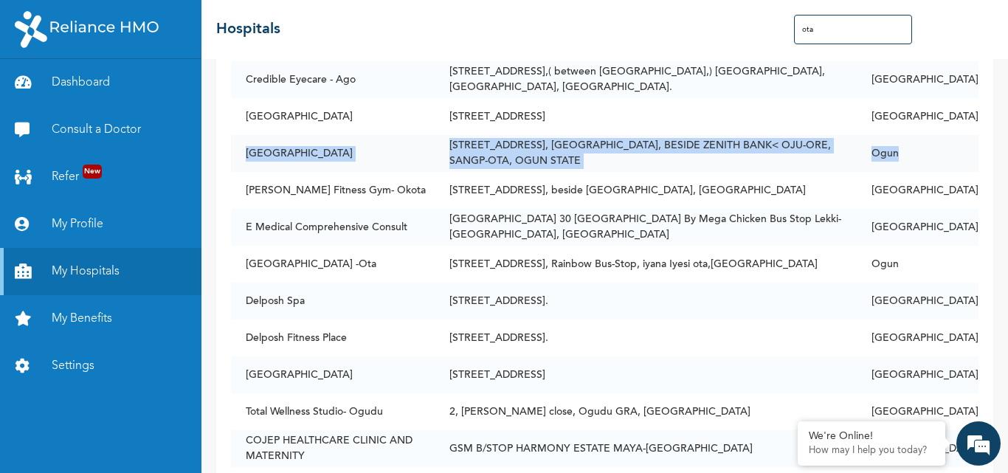
drag, startPoint x: 947, startPoint y: 155, endPoint x: 242, endPoint y: 150, distance: 704.9
click at [242, 150] on tr "[GEOGRAPHIC_DATA] [STREET_ADDRESS] ZENITH BANK< OJU-ORE, SANGP-OTA, OGUN STATE …" at bounding box center [605, 153] width 748 height 37
click at [368, 151] on td "[GEOGRAPHIC_DATA]" at bounding box center [332, 153] width 203 height 37
drag, startPoint x: 238, startPoint y: 149, endPoint x: 901, endPoint y: 152, distance: 662.8
click at [901, 152] on tr "[GEOGRAPHIC_DATA] [STREET_ADDRESS] ZENITH BANK< OJU-ORE, SANGP-OTA, OGUN STATE …" at bounding box center [605, 153] width 748 height 37
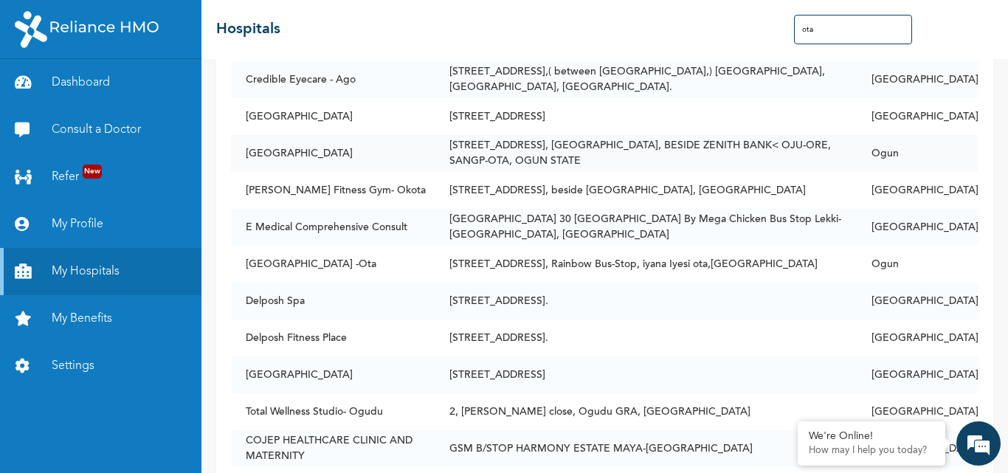
click at [909, 151] on td "Ogun" at bounding box center [918, 153] width 122 height 37
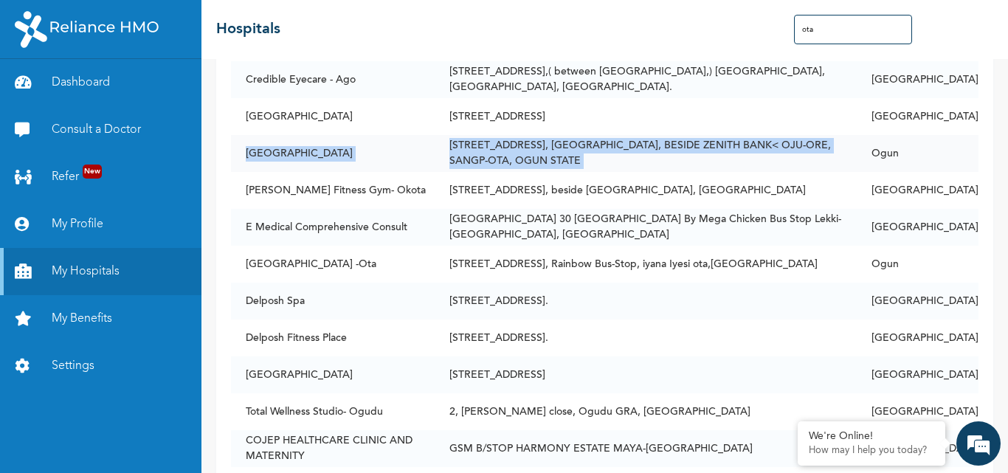
drag, startPoint x: 244, startPoint y: 145, endPoint x: 916, endPoint y: 148, distance: 672.4
click at [916, 148] on tr "[GEOGRAPHIC_DATA] [STREET_ADDRESS] ZENITH BANK< OJU-ORE, SANGP-OTA, OGUN STATE …" at bounding box center [605, 153] width 748 height 37
copy tr "[GEOGRAPHIC_DATA] [STREET_ADDRESS] ZENITH BANK< OJU-ORE, SANGP-OTA, OGUN STATE"
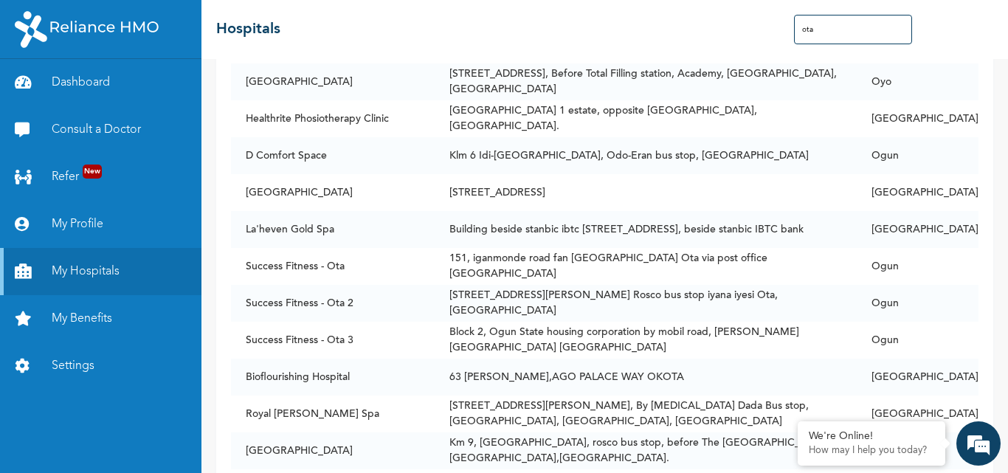
scroll to position [2129, 0]
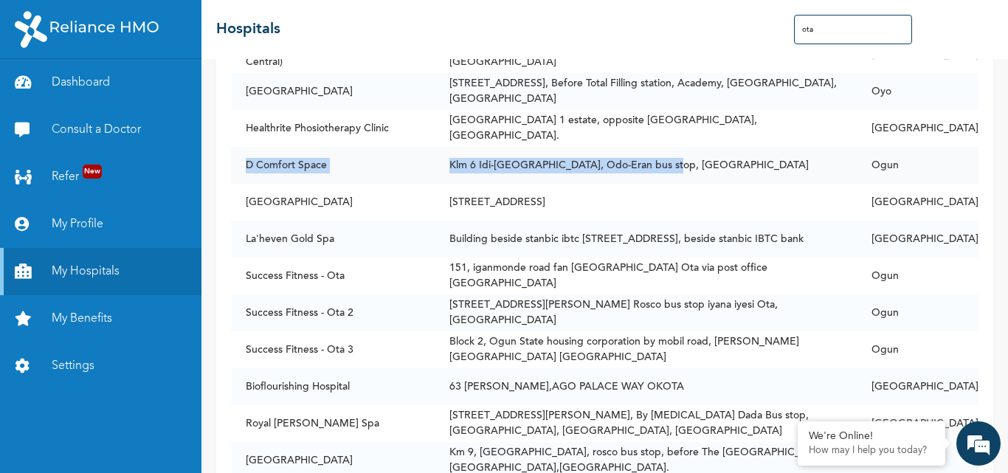
drag, startPoint x: 247, startPoint y: 155, endPoint x: 667, endPoint y: 163, distance: 420.8
click at [667, 163] on tr "D Comfort Space Klm 6 Idi-[GEOGRAPHIC_DATA], Odo-Eran bus stop, [GEOGRAPHIC_DAT…" at bounding box center [605, 165] width 748 height 37
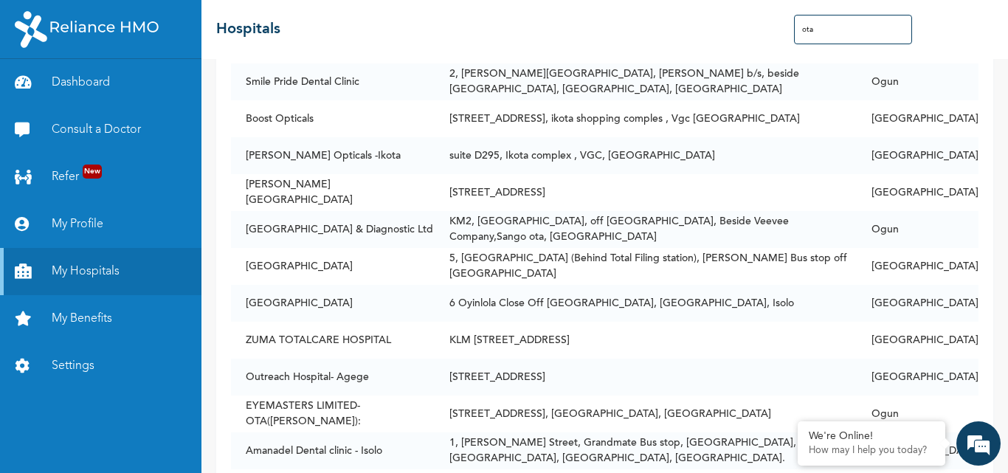
scroll to position [738, 0]
